Goal: Task Accomplishment & Management: Manage account settings

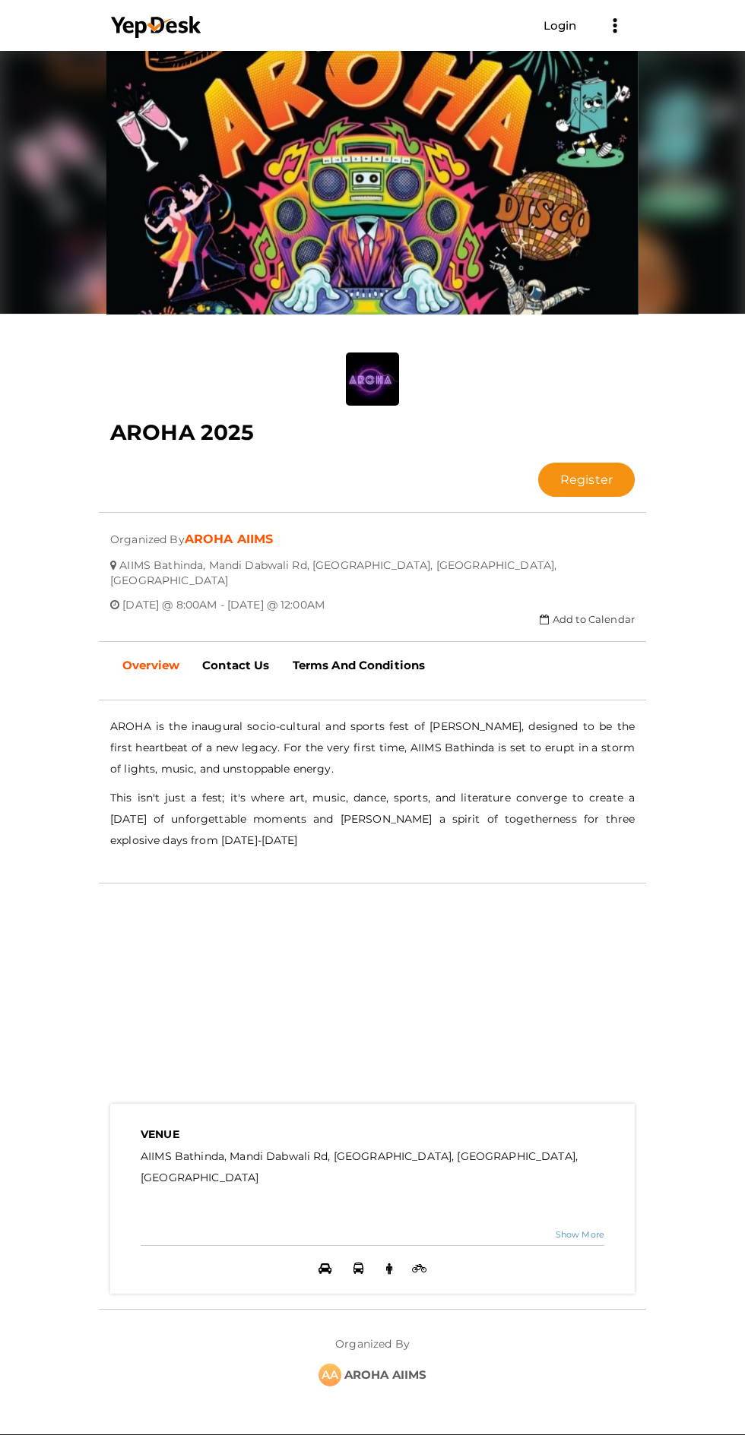
click at [559, 27] on link "Login" at bounding box center [559, 25] width 33 height 14
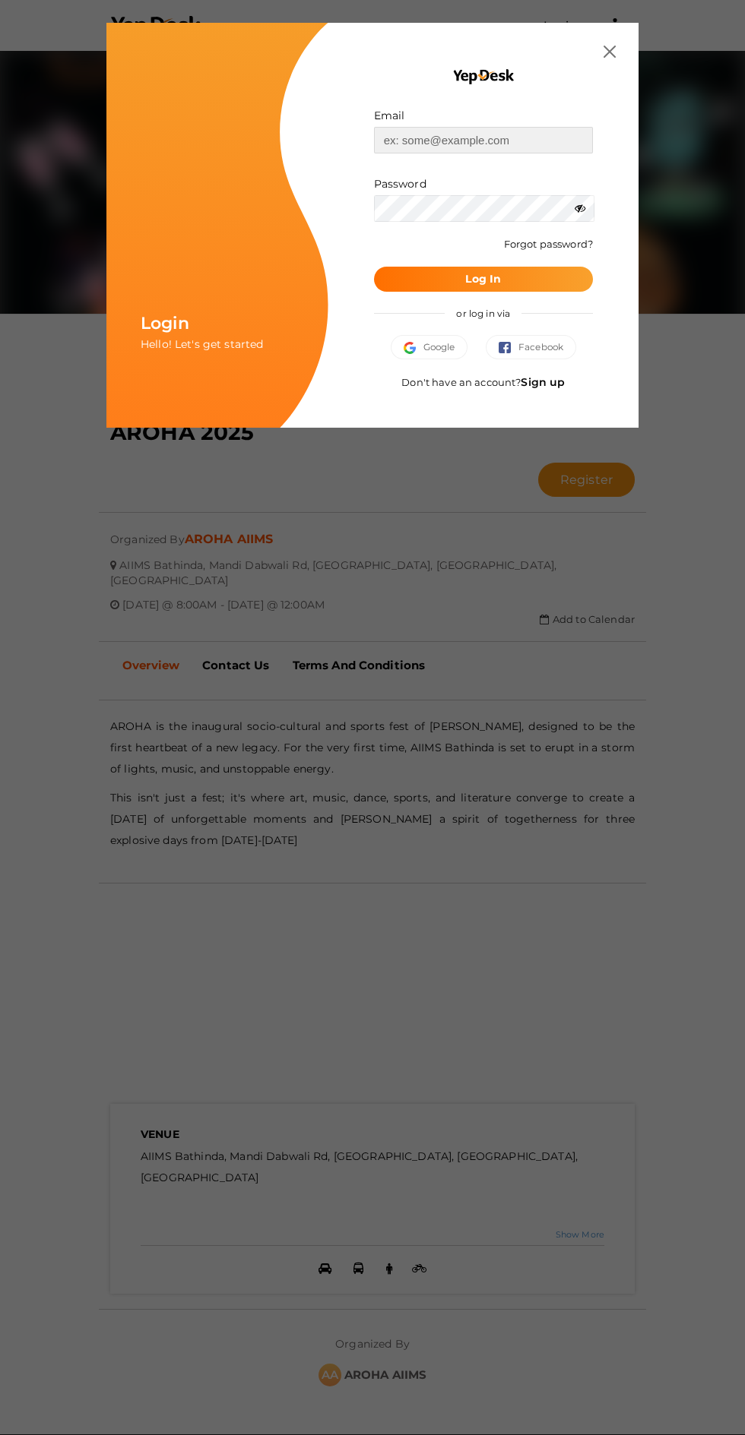
click at [492, 140] on input "text" at bounding box center [483, 140] width 219 height 27
type input "[EMAIL_ADDRESS][DOMAIN_NAME]"
click at [374, 267] on button "Log In" at bounding box center [483, 279] width 219 height 25
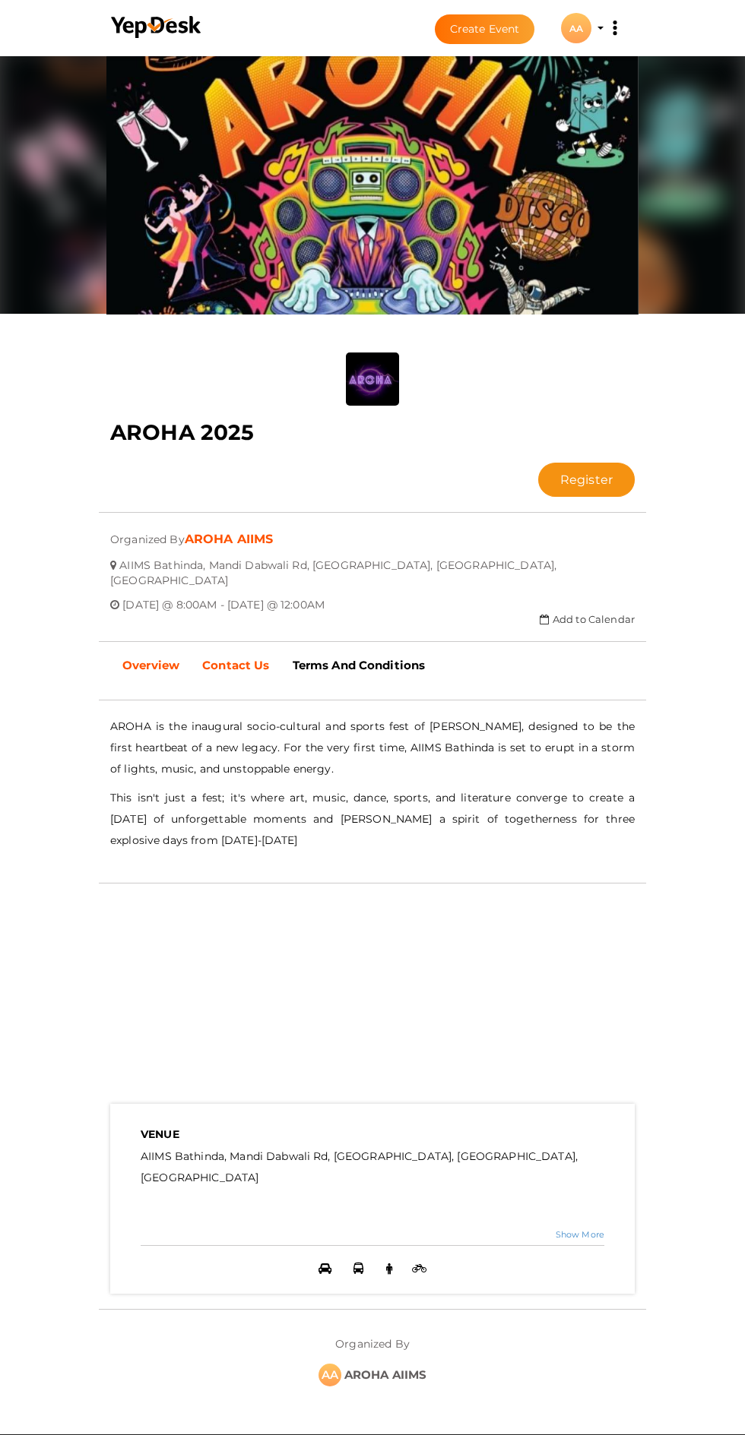
click at [236, 658] on b "Contact Us" at bounding box center [235, 665] width 67 height 14
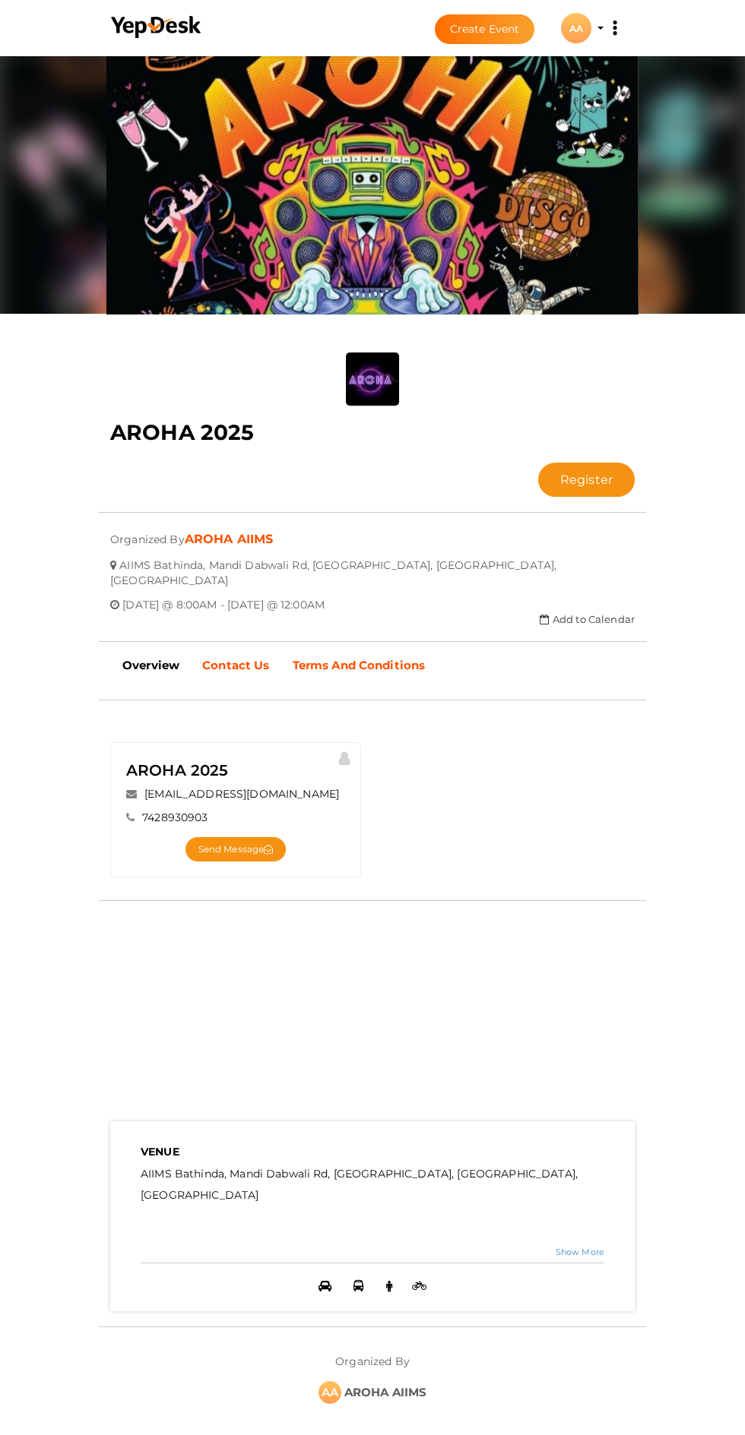
click at [346, 658] on b "Terms And Conditions" at bounding box center [358, 665] width 133 height 14
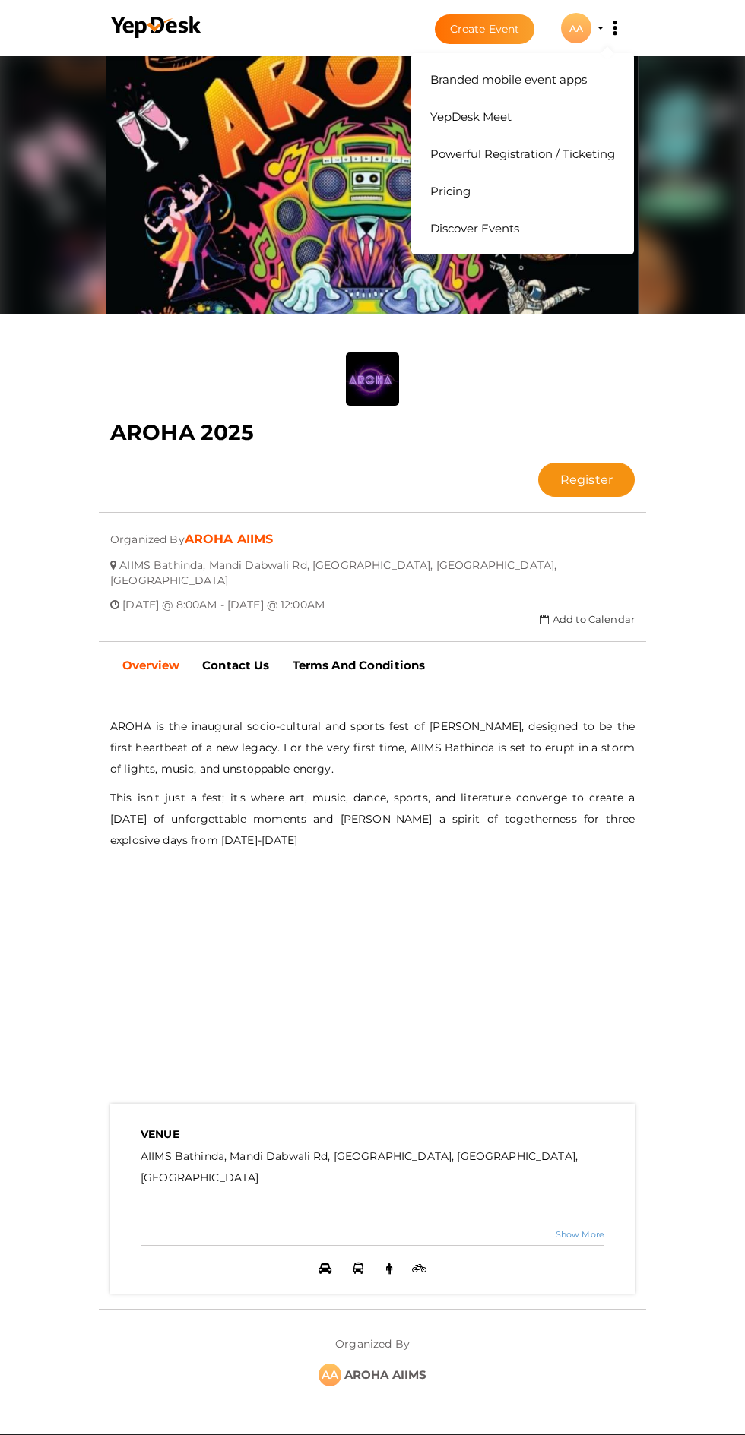
click at [614, 33] on icon at bounding box center [614, 34] width 4 height 4
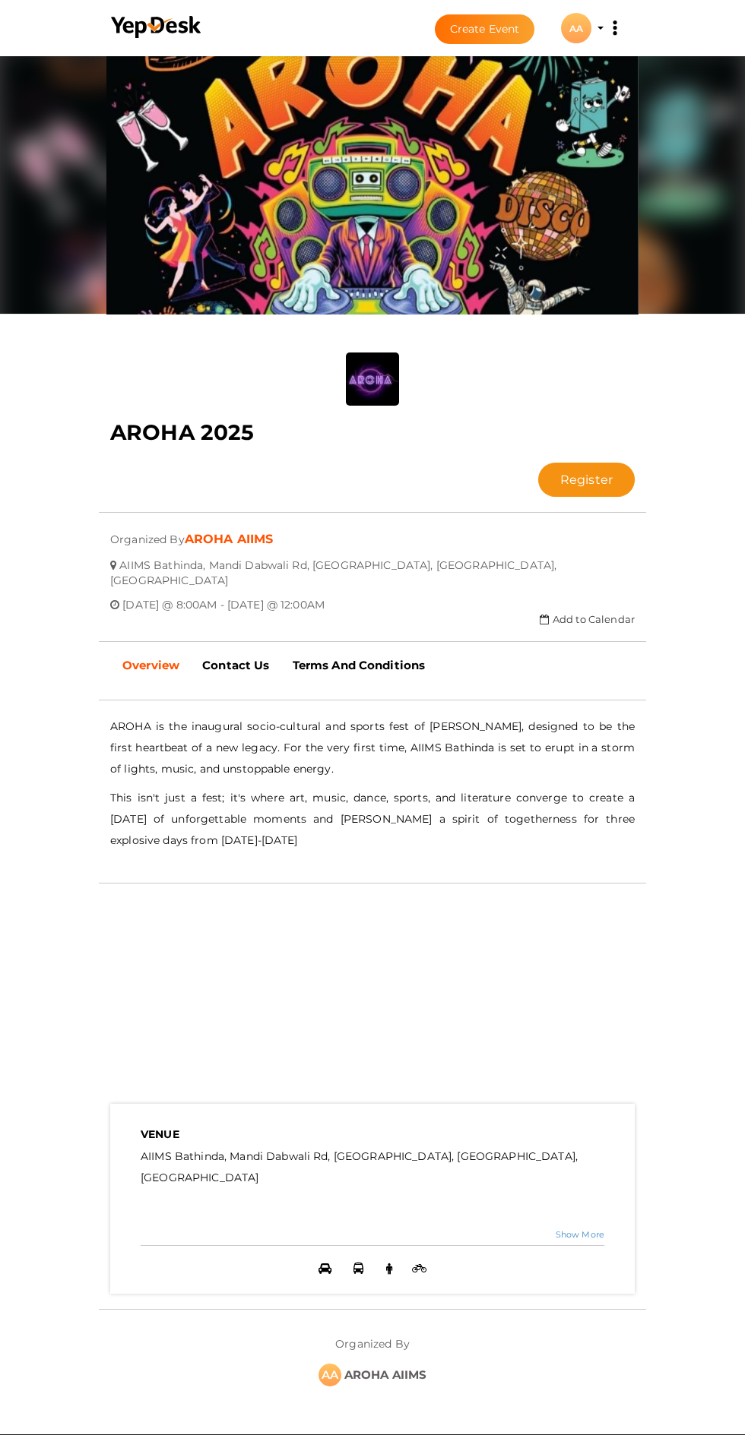
click at [608, 626] on div at bounding box center [372, 641] width 547 height 31
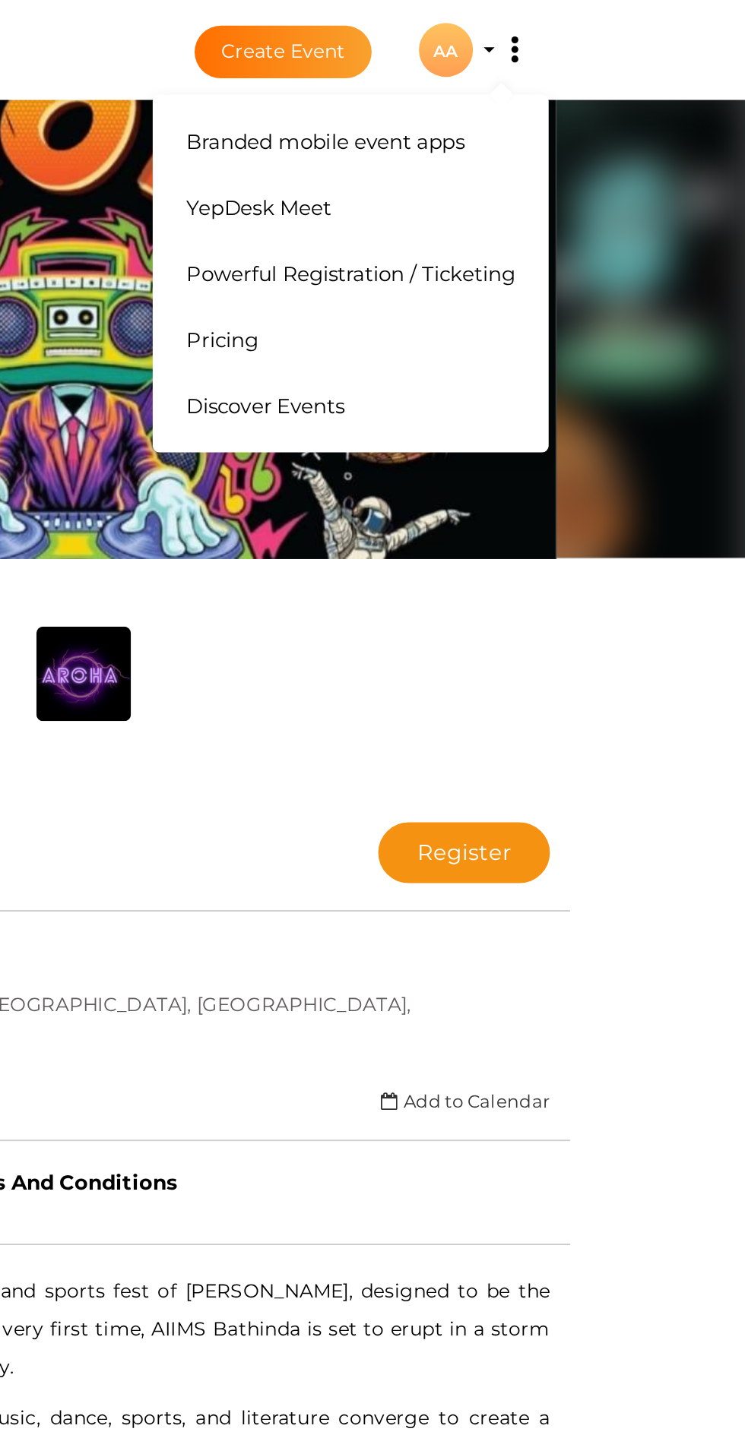
click at [621, 29] on button "Branded mobile event apps YepDesk Meet Powerful Registration / Ticketing Pricin…" at bounding box center [615, 28] width 38 height 32
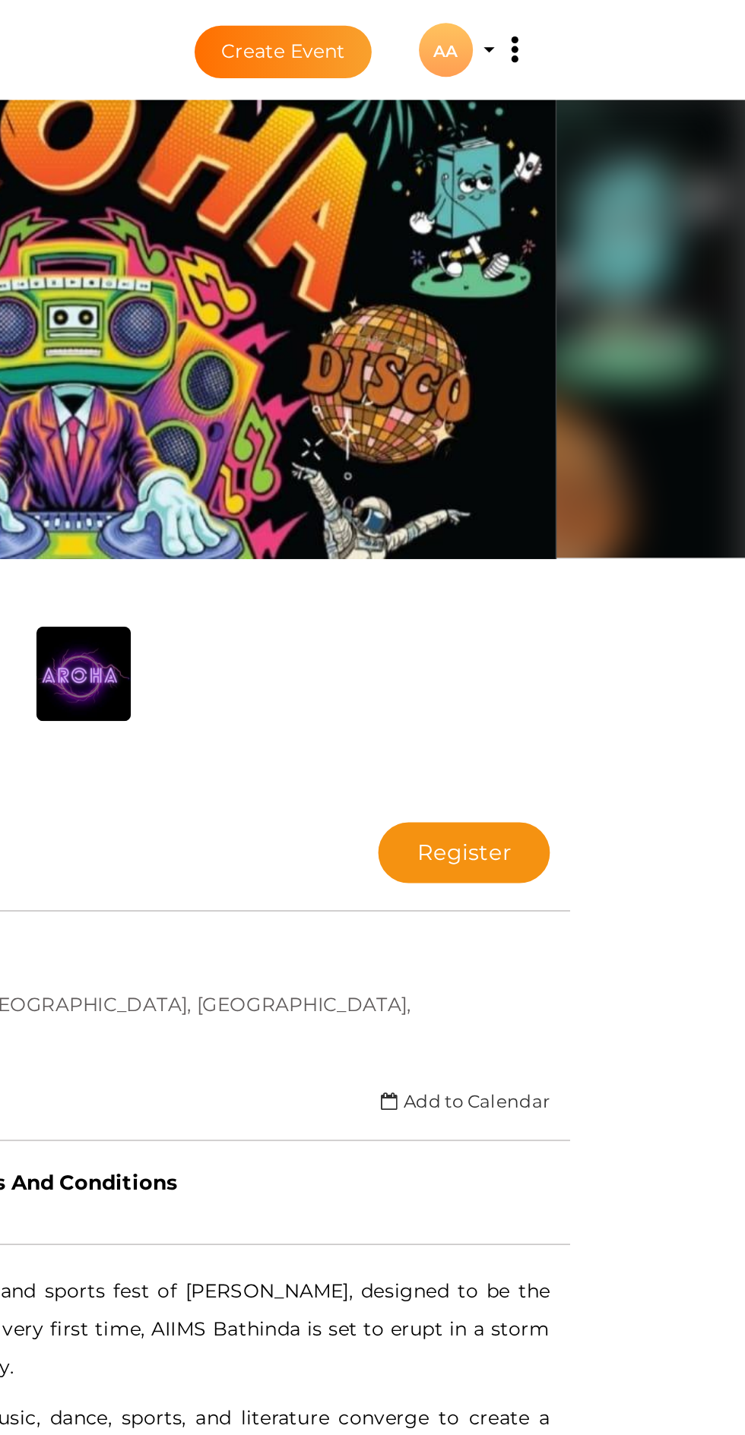
click at [582, 30] on div "AA" at bounding box center [576, 28] width 30 height 30
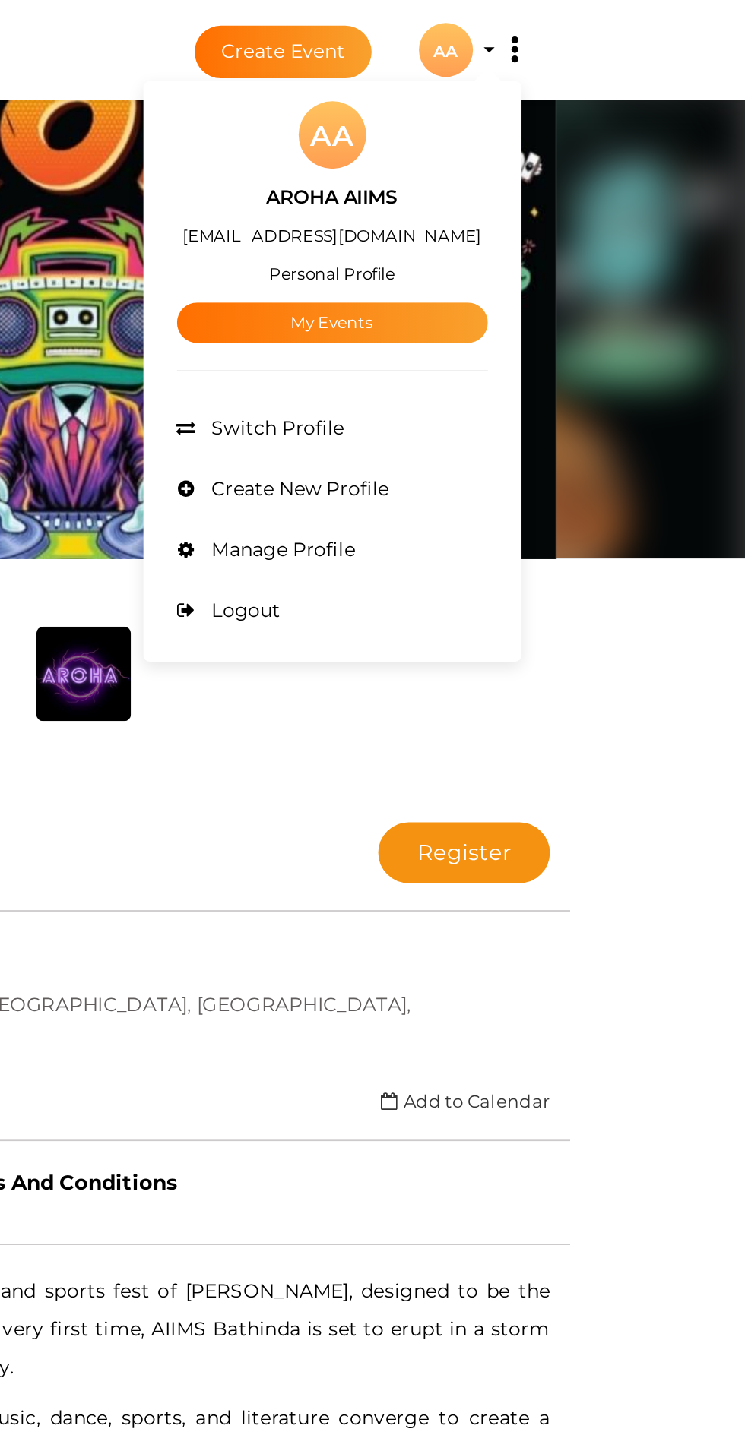
click at [534, 182] on link "My Events" at bounding box center [512, 181] width 175 height 23
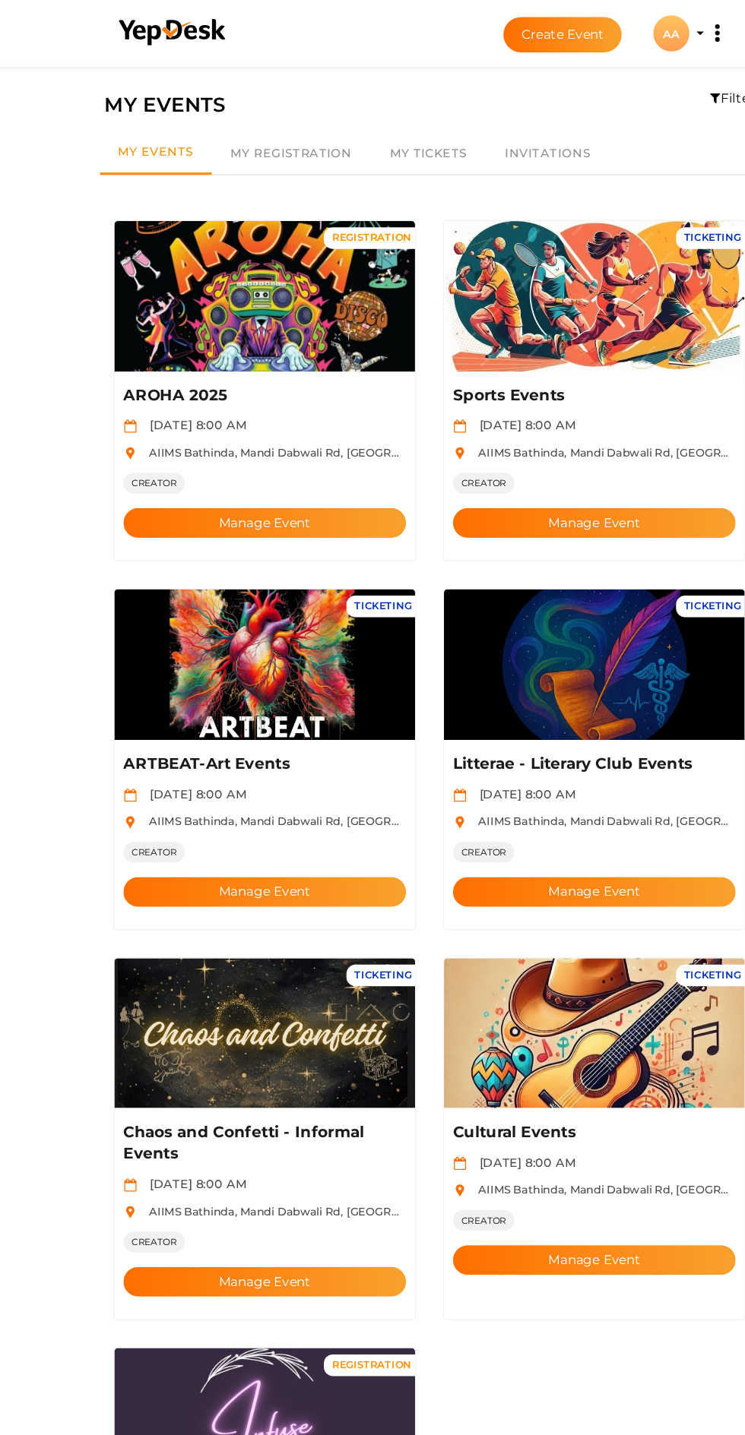
click at [288, 428] on button "Manage Event" at bounding box center [234, 440] width 238 height 25
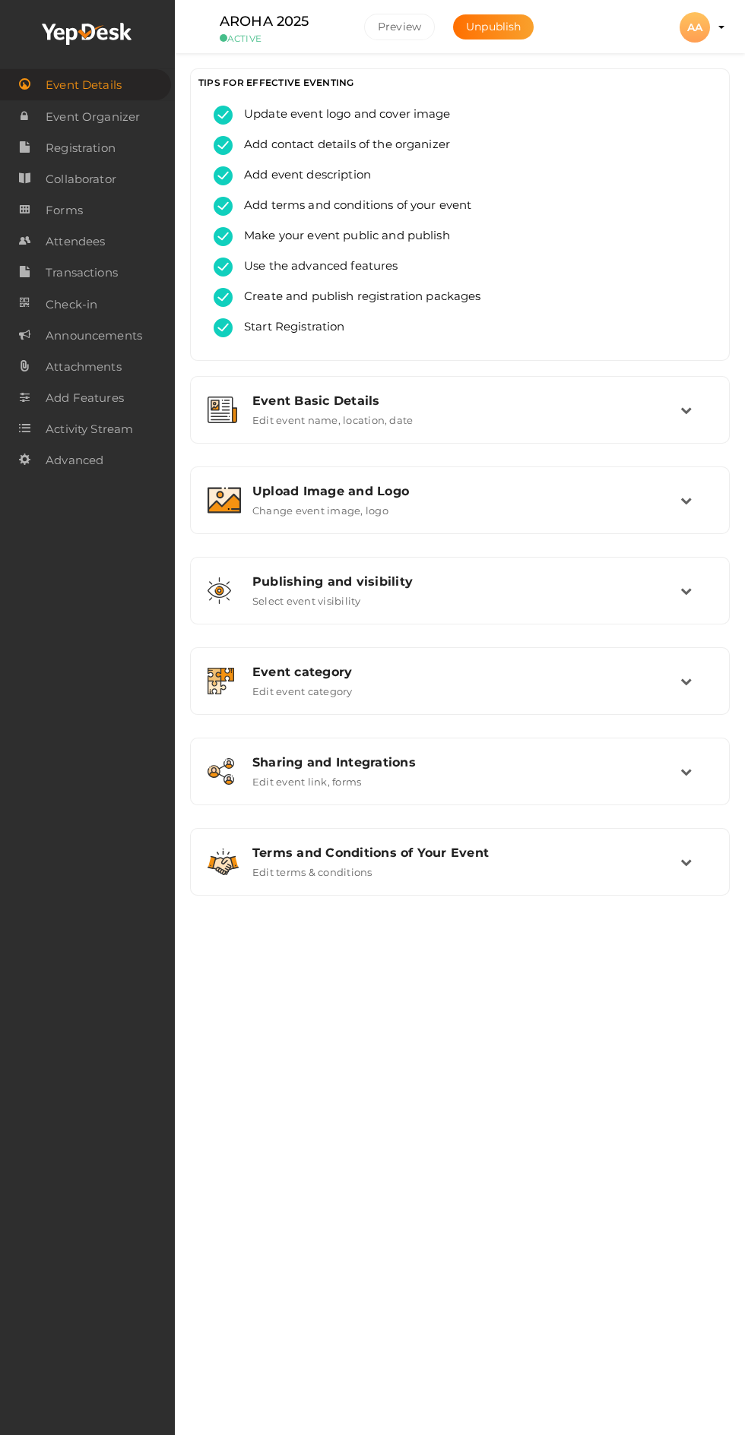
click at [87, 243] on span "Attendees" at bounding box center [75, 241] width 59 height 30
